Goal: Task Accomplishment & Management: Manage account settings

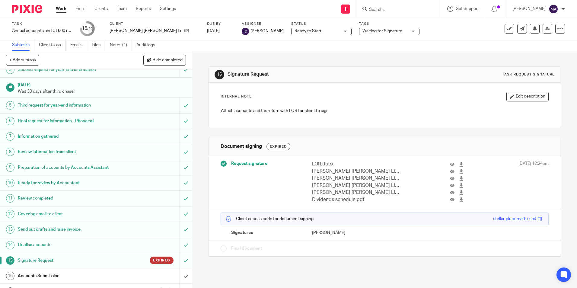
scroll to position [101, 0]
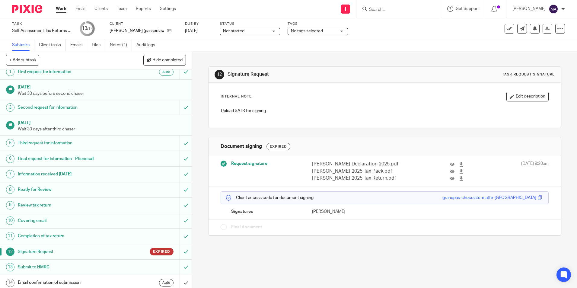
scroll to position [8, 0]
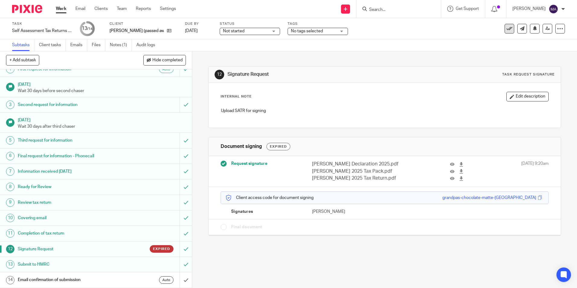
click at [507, 29] on icon at bounding box center [509, 29] width 6 height 6
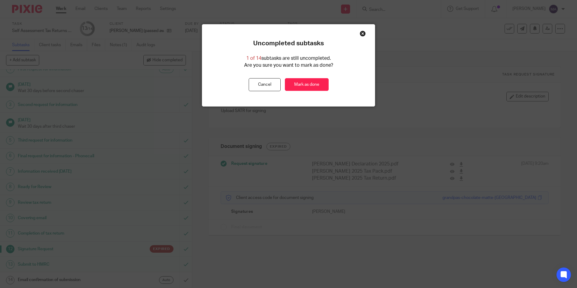
click at [362, 33] on div "Close this dialog window" at bounding box center [363, 33] width 6 height 6
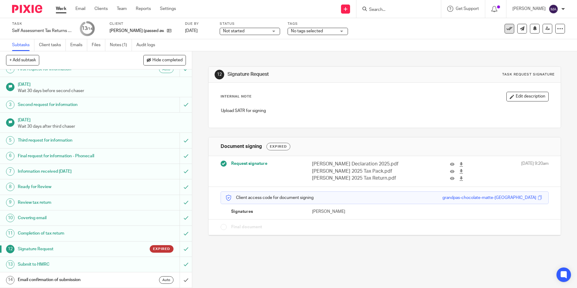
click at [510, 29] on div "See template in use Advanced task editor Copy task Change schedule [GEOGRAPHIC_…" at bounding box center [534, 29] width 60 height 10
click at [507, 28] on icon at bounding box center [509, 29] width 6 height 6
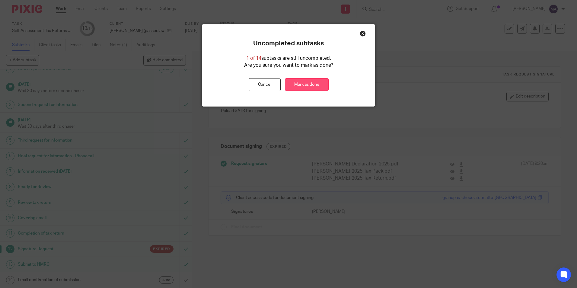
click at [300, 81] on link "Mark as done" at bounding box center [307, 84] width 44 height 13
